Goal: Task Accomplishment & Management: Manage account settings

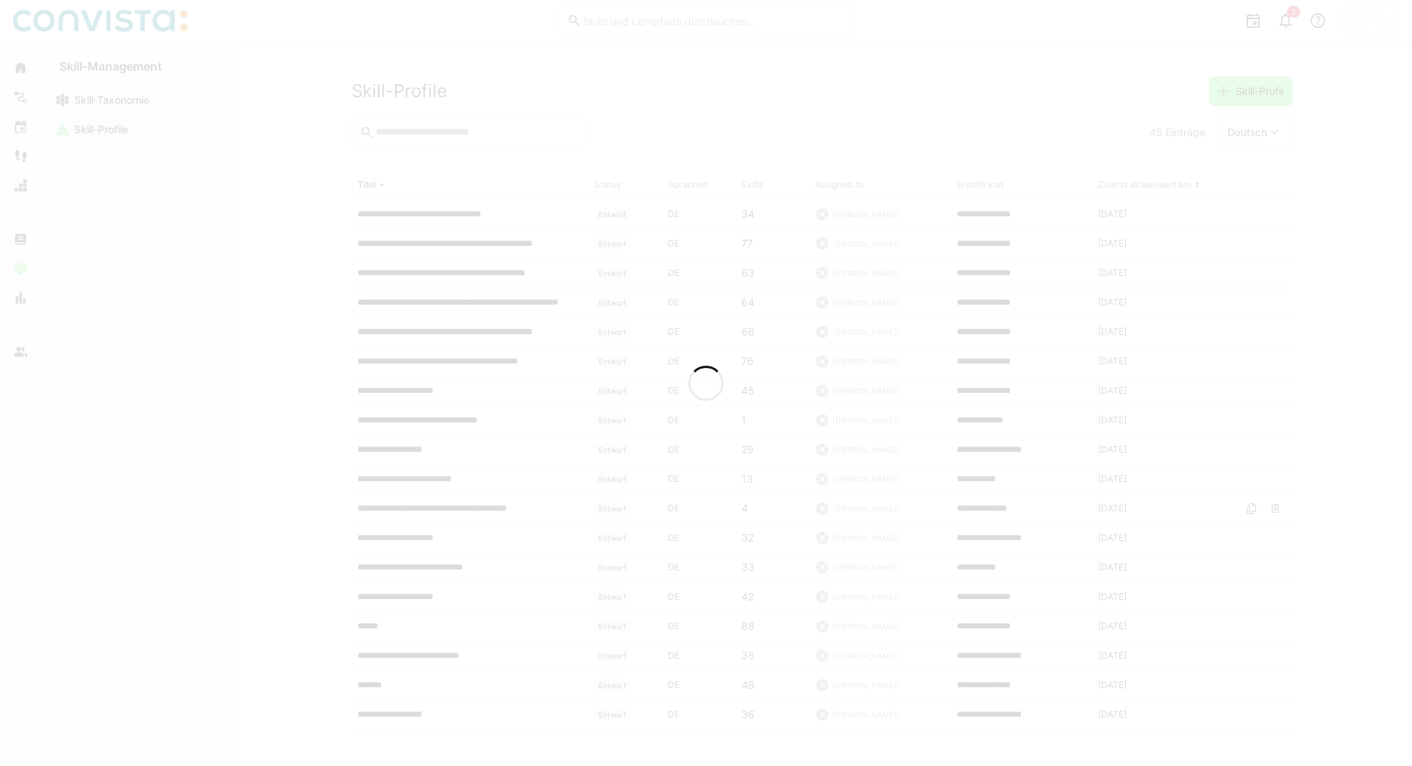
scroll to position [46, 0]
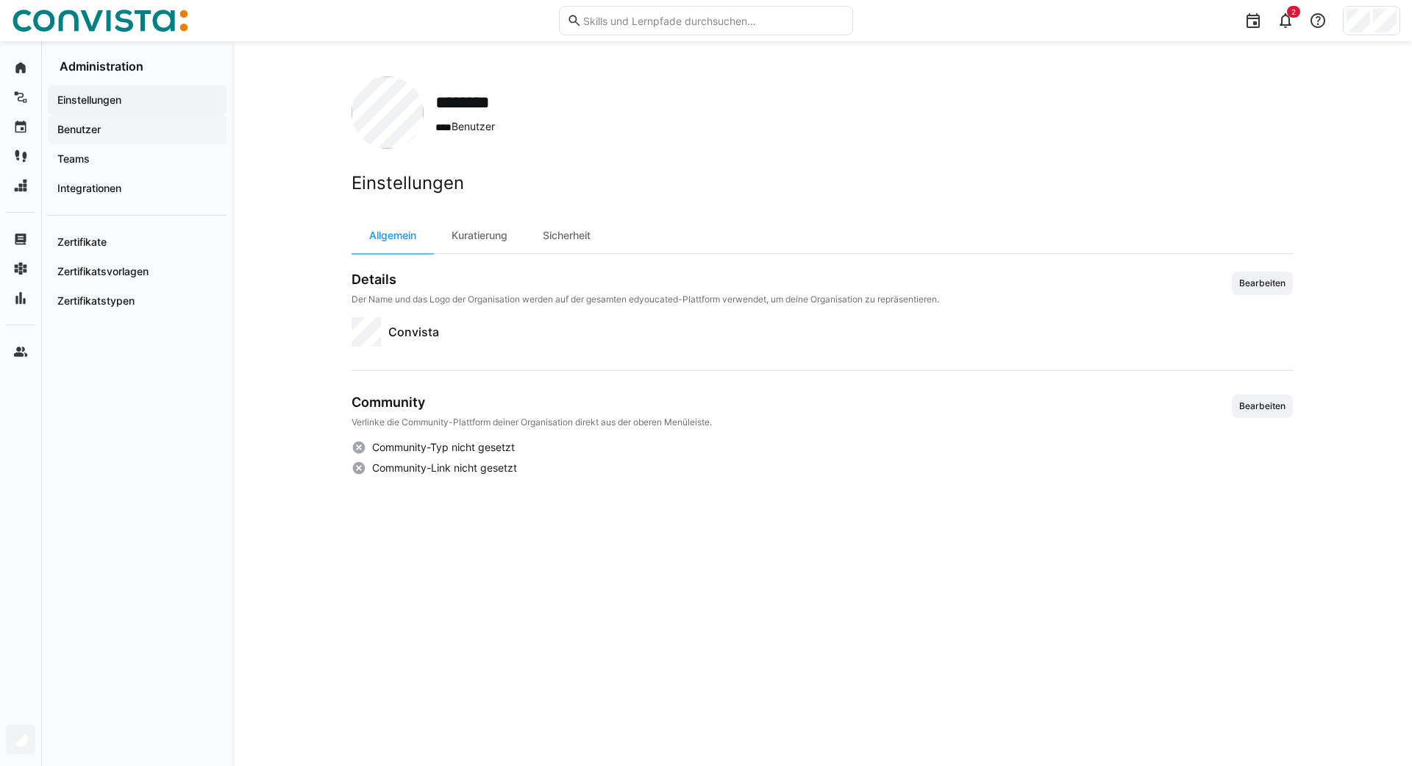
click at [0, 0] on app-navigation-label "Benutzer" at bounding box center [0, 0] width 0 height 0
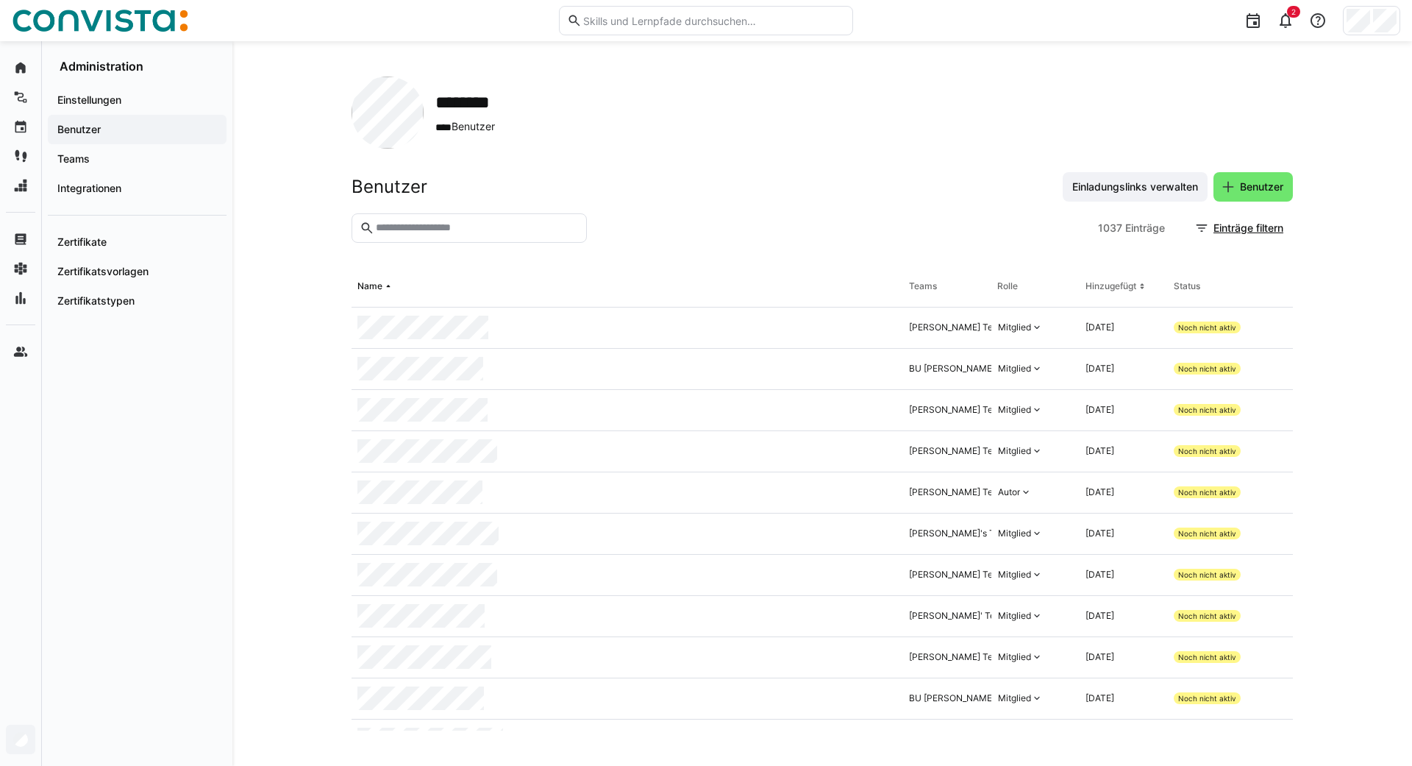
click at [488, 226] on input "text" at bounding box center [476, 227] width 204 height 13
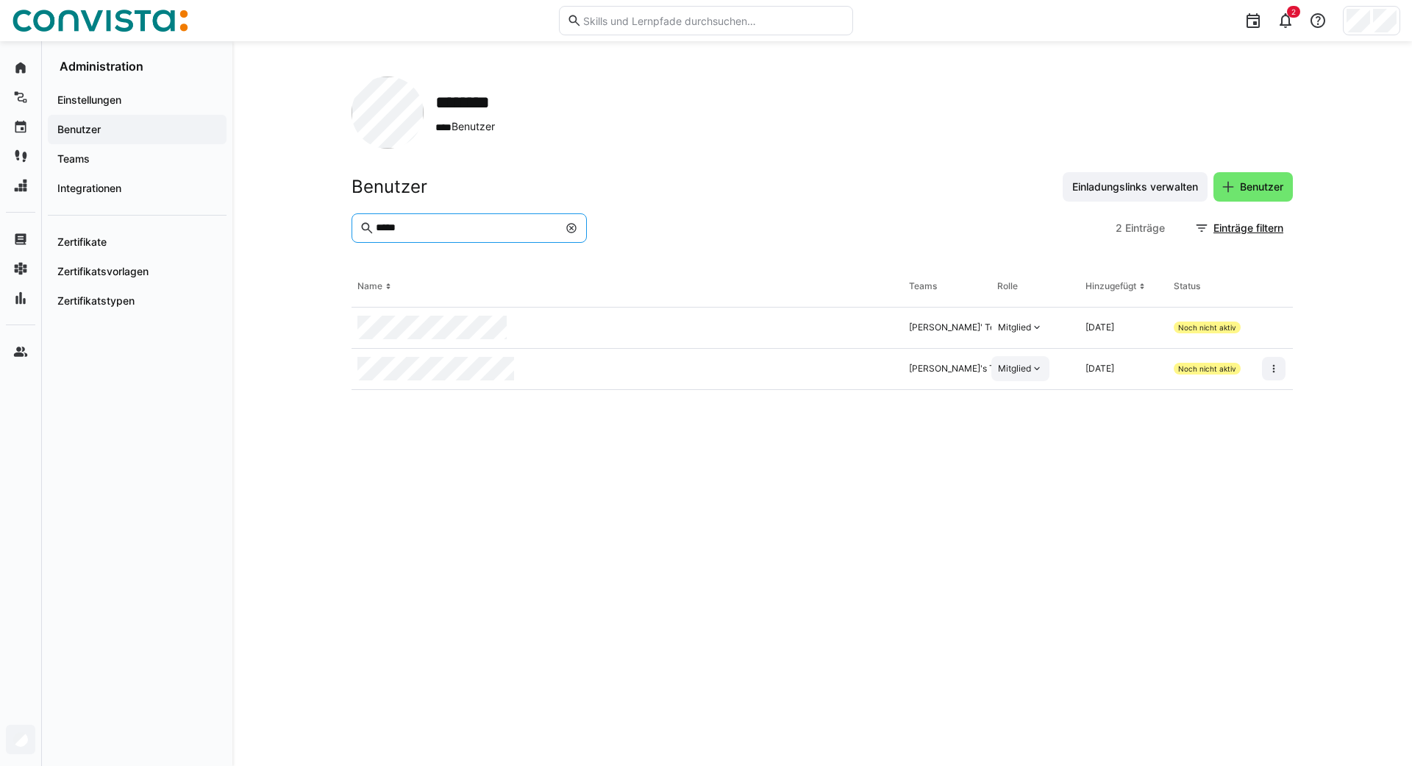
type input "*****"
click at [1034, 370] on eds-icon at bounding box center [1037, 369] width 12 height 12
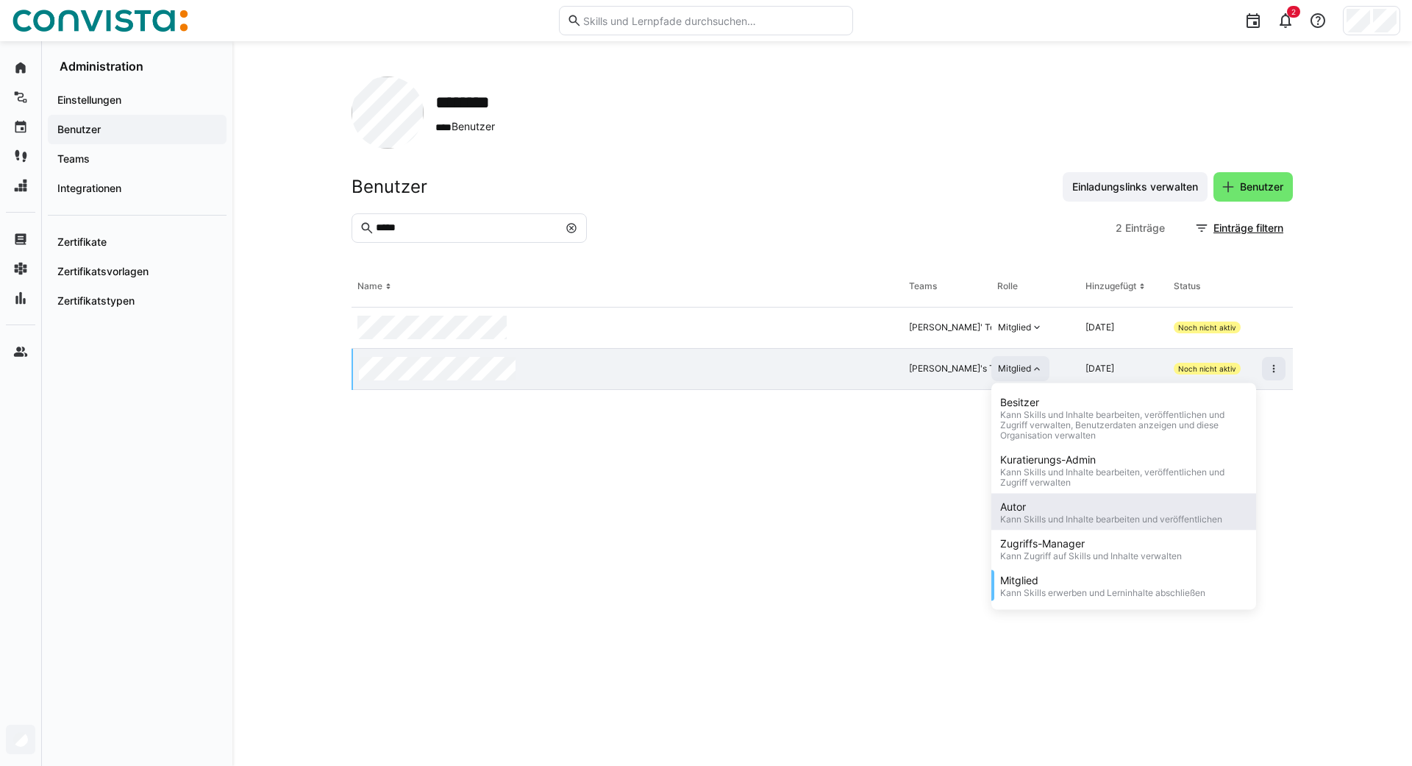
click at [1022, 519] on div "Kann Skills und Inhalte bearbeiten und veröffentlichen" at bounding box center [1111, 519] width 222 height 10
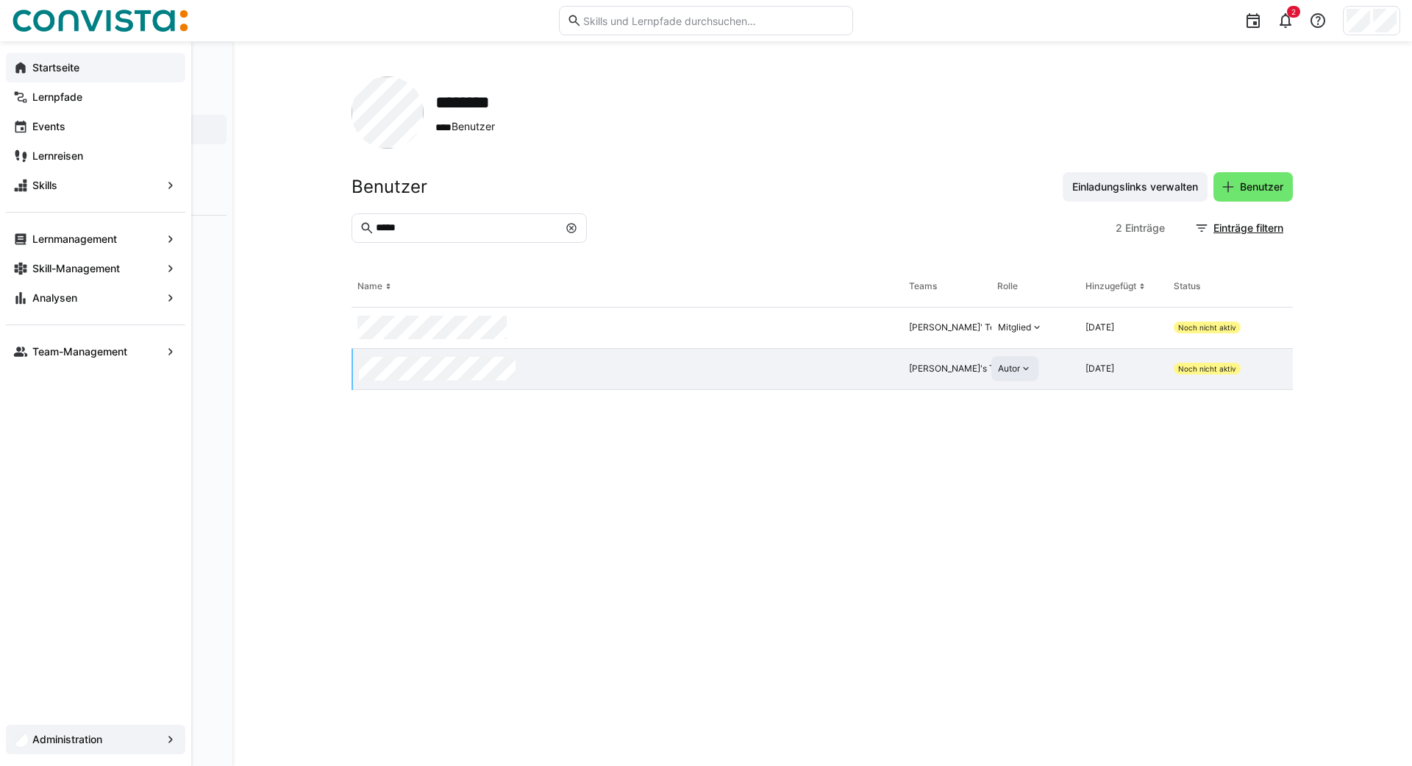
click at [24, 60] on eds-icon at bounding box center [20, 67] width 15 height 15
click at [0, 0] on app-navigation-label "Startseite" at bounding box center [0, 0] width 0 height 0
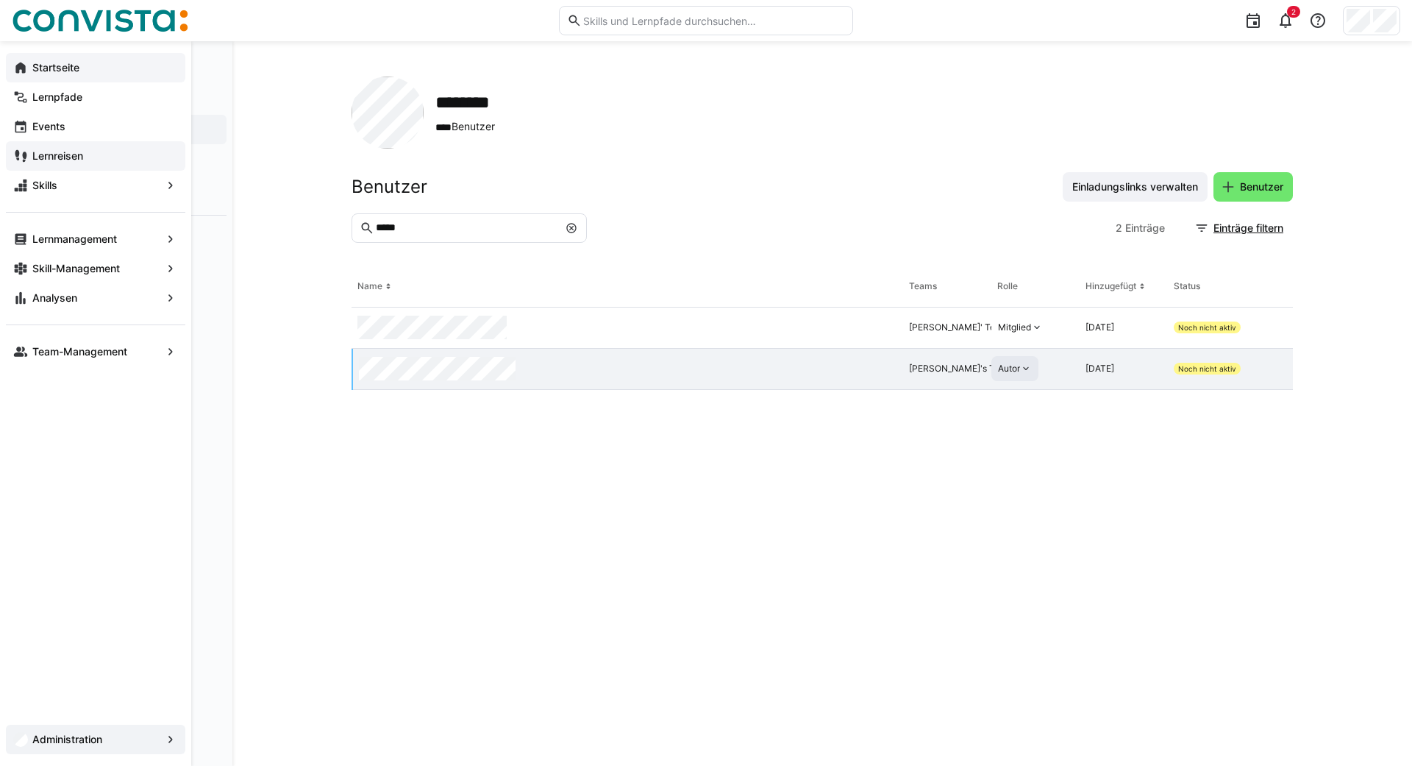
click at [0, 0] on app-navigation-label "Lernreisen" at bounding box center [0, 0] width 0 height 0
click at [29, 68] on div "Startseite" at bounding box center [95, 67] width 179 height 29
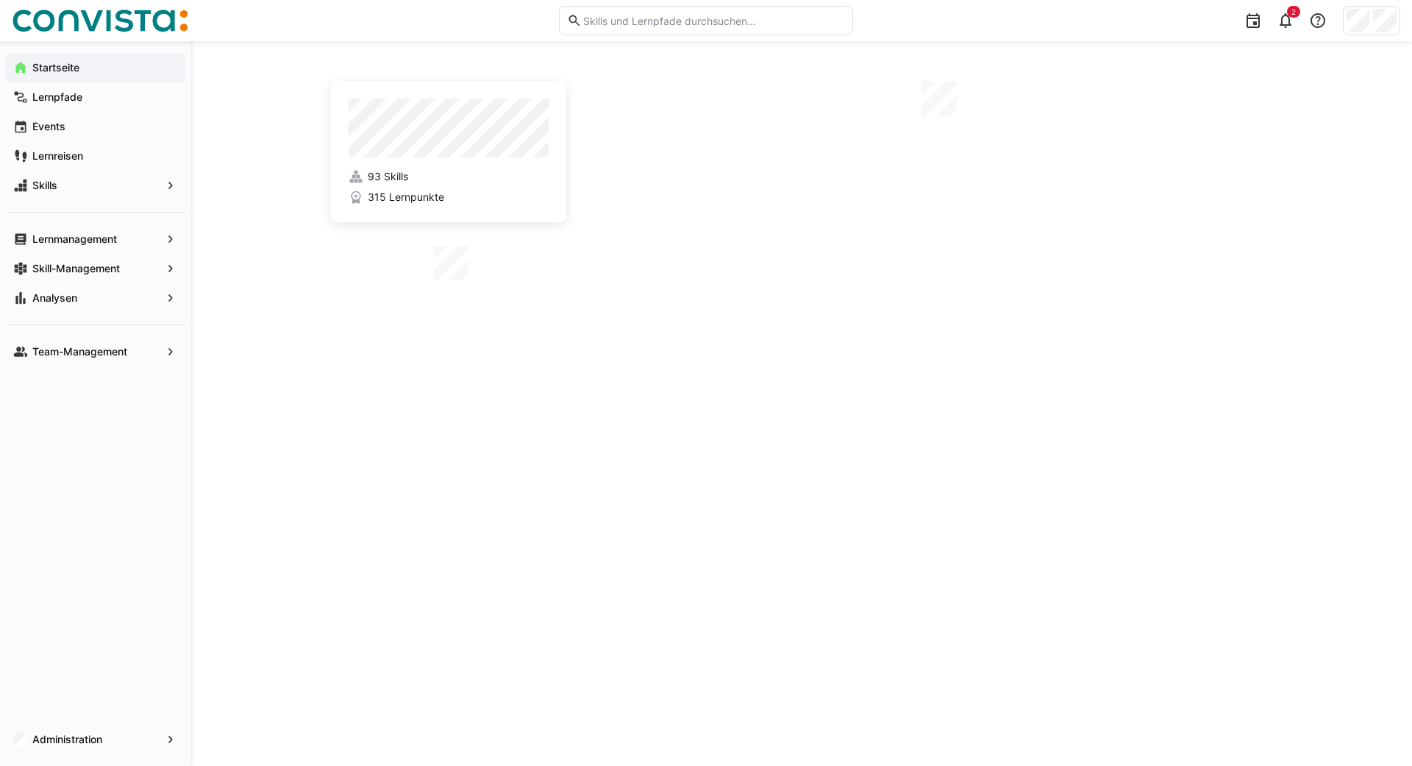
click at [342, 538] on div "93 Skills 315 Lernpunkte" at bounding box center [801, 403] width 941 height 654
